Goal: Information Seeking & Learning: Find specific fact

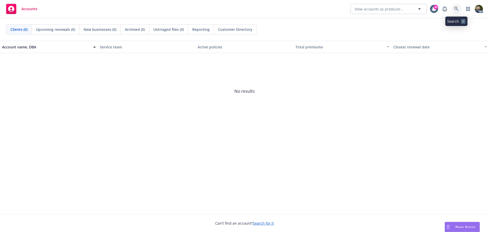
click at [455, 10] on icon at bounding box center [456, 9] width 5 height 5
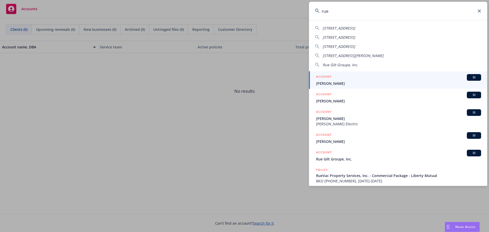
click at [379, 17] on input "rue" at bounding box center [398, 11] width 178 height 18
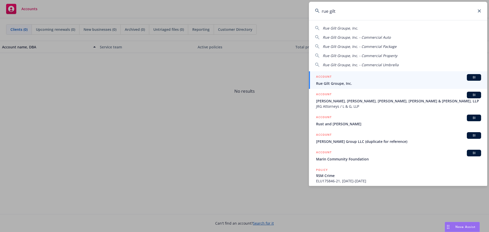
click at [361, 31] on div "Rue Gilt Groupe, Inc. Rue Gilt Groupe, Inc. - Commercial Auto Rue Gilt Groupe, …" at bounding box center [398, 45] width 178 height 44
click at [352, 29] on span "Rue Gilt Groupe, Inc." at bounding box center [340, 28] width 35 height 5
type input "Rue Gilt Groupe, Inc."
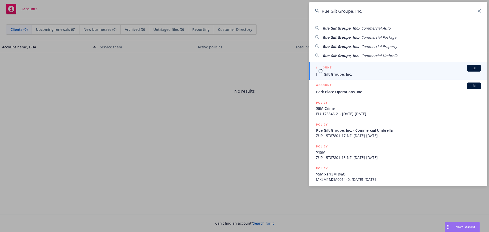
click at [343, 65] on div "ACCOUNT BI" at bounding box center [398, 68] width 165 height 7
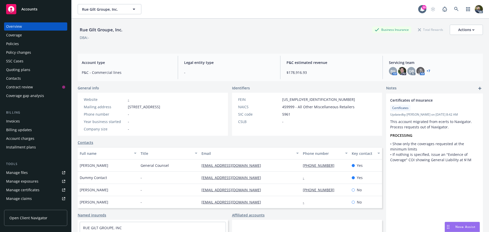
click at [24, 44] on div "Policies" at bounding box center [35, 44] width 59 height 8
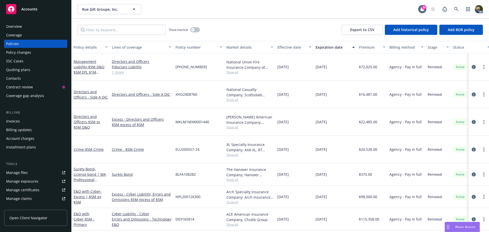
click at [88, 47] on div "Policy details" at bounding box center [88, 47] width 29 height 5
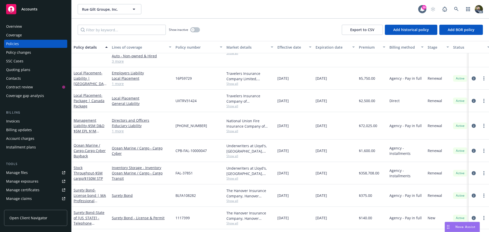
scroll to position [187, 0]
drag, startPoint x: 195, startPoint y: 167, endPoint x: 176, endPoint y: 168, distance: 19.6
click at [176, 168] on div "FAL-37851" at bounding box center [198, 173] width 51 height 22
click at [176, 170] on span "FAL-37851" at bounding box center [183, 172] width 17 height 5
drag, startPoint x: 194, startPoint y: 169, endPoint x: 176, endPoint y: 168, distance: 18.1
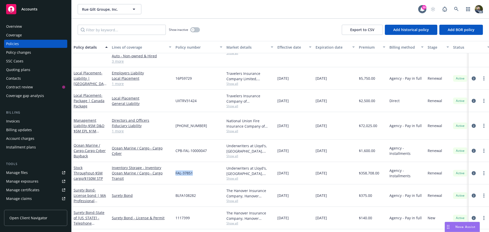
click at [176, 168] on div "FAL-37851" at bounding box center [198, 173] width 51 height 22
copy span "FAL-37851"
drag, startPoint x: 129, startPoint y: 175, endPoint x: 110, endPoint y: 163, distance: 21.7
click at [110, 163] on div "Inventory Storage - Inventory Ocean Marine / Cargo - Cargo Transit" at bounding box center [142, 173] width 64 height 22
copy div "Inventory Storage - Inventory Ocean Marine / Cargo - Cargo Transit"
